Goal: Information Seeking & Learning: Learn about a topic

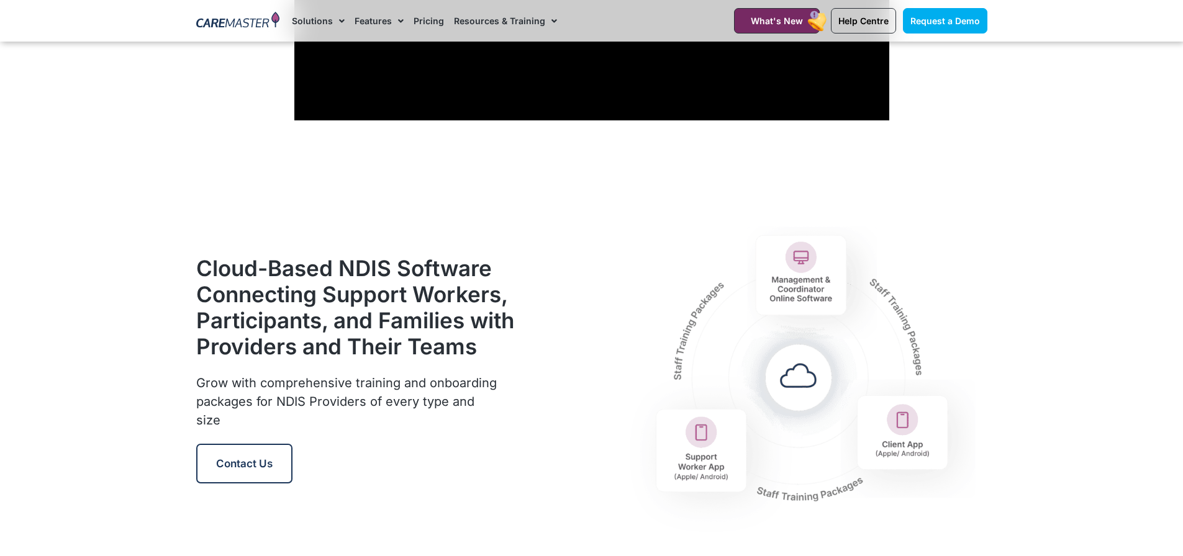
scroll to position [1242, 0]
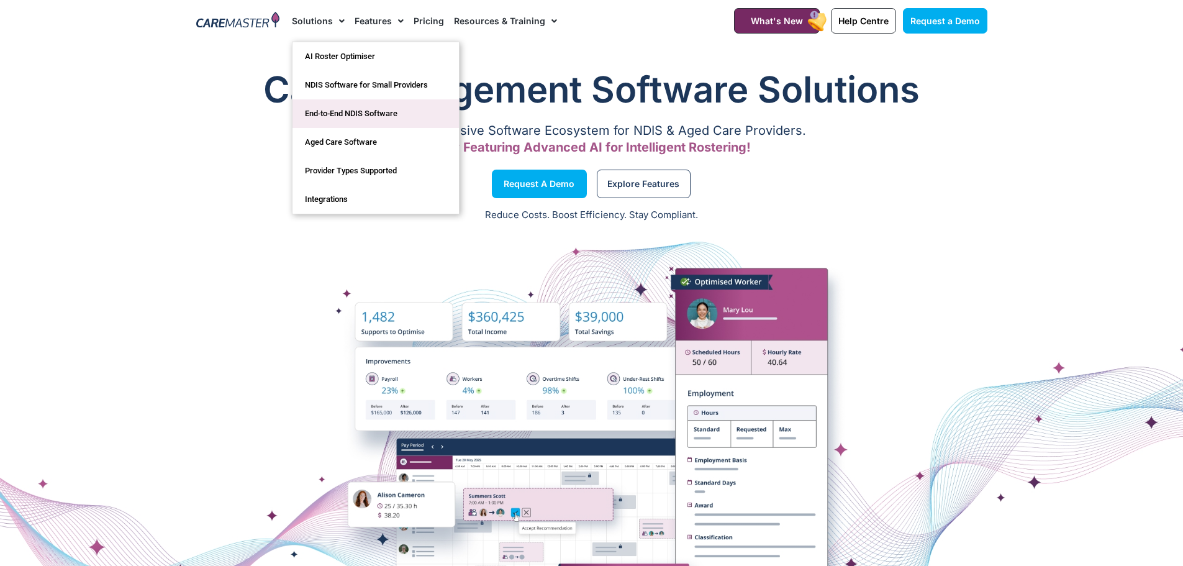
click at [387, 120] on link "End-to-End NDIS Software" at bounding box center [375, 113] width 166 height 29
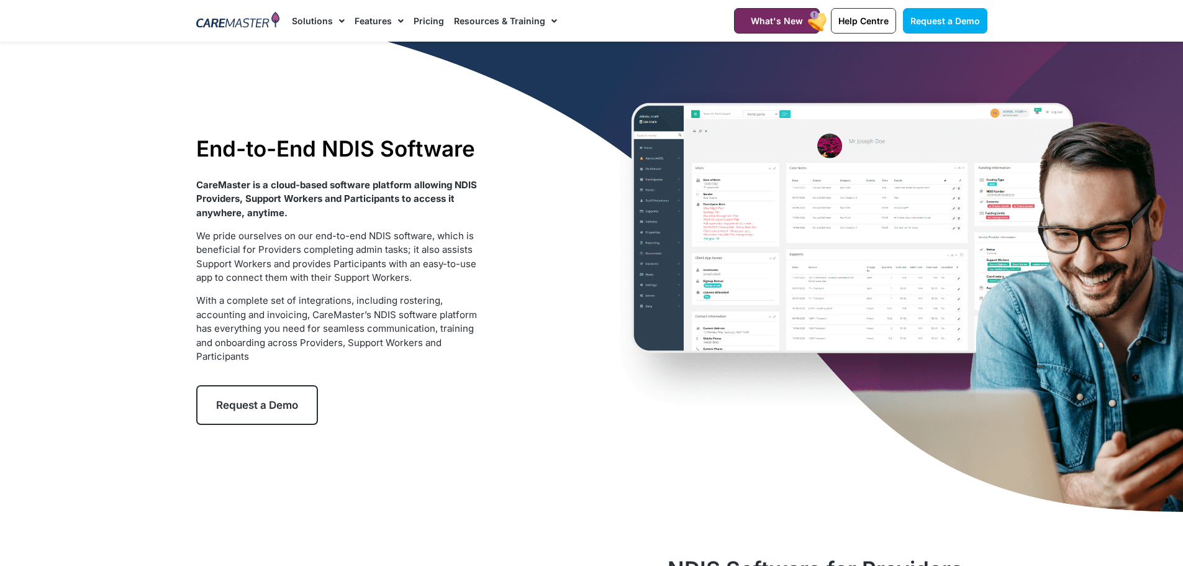
click at [434, 23] on link "Pricing" at bounding box center [429, 21] width 30 height 42
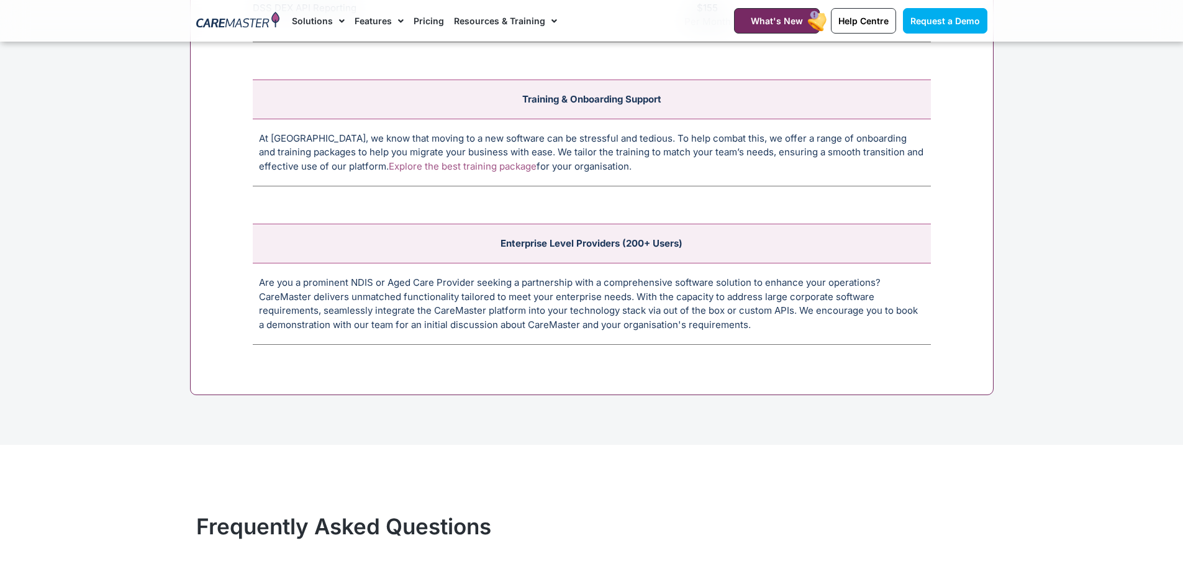
scroll to position [4967, 0]
